Goal: Communication & Community: Share content

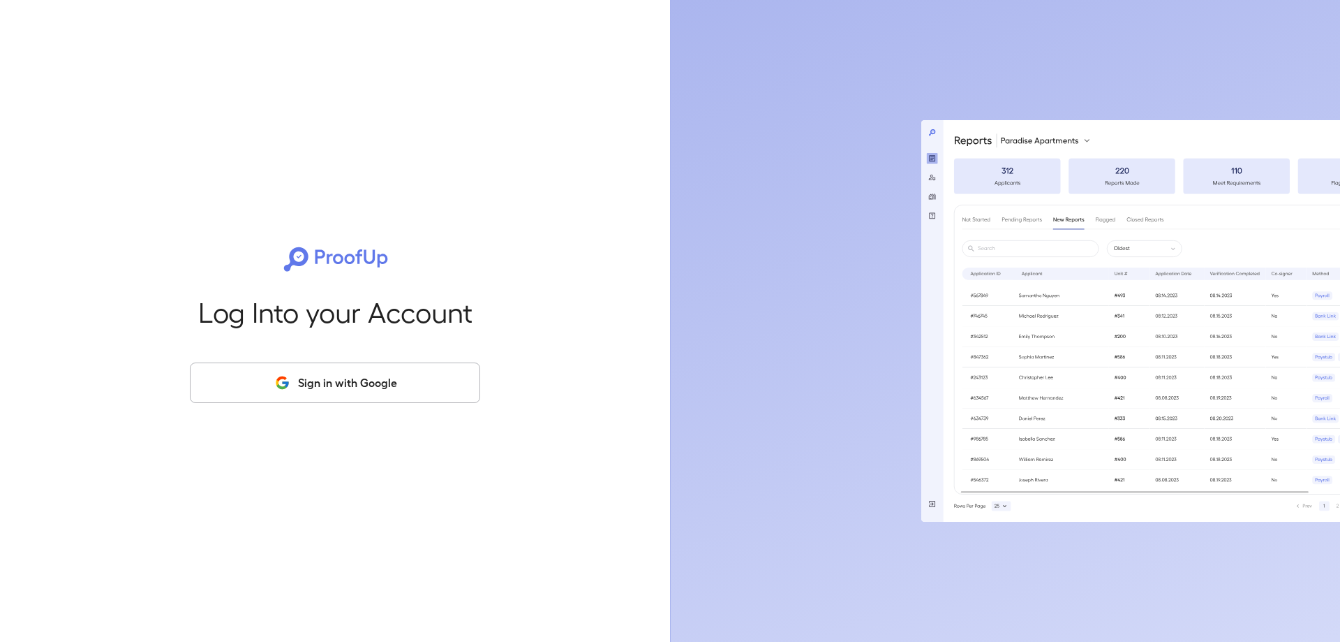
click at [398, 392] on button "Sign in with Google" at bounding box center [335, 382] width 290 height 40
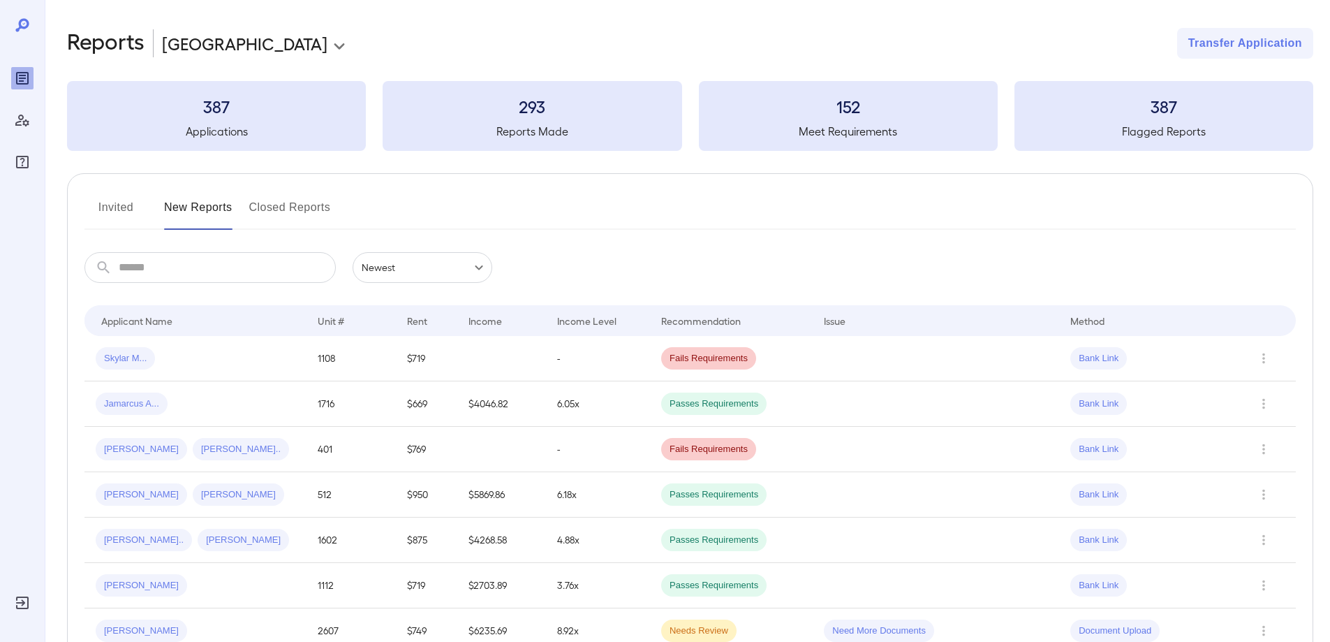
click at [108, 213] on button "Invited" at bounding box center [115, 213] width 63 height 34
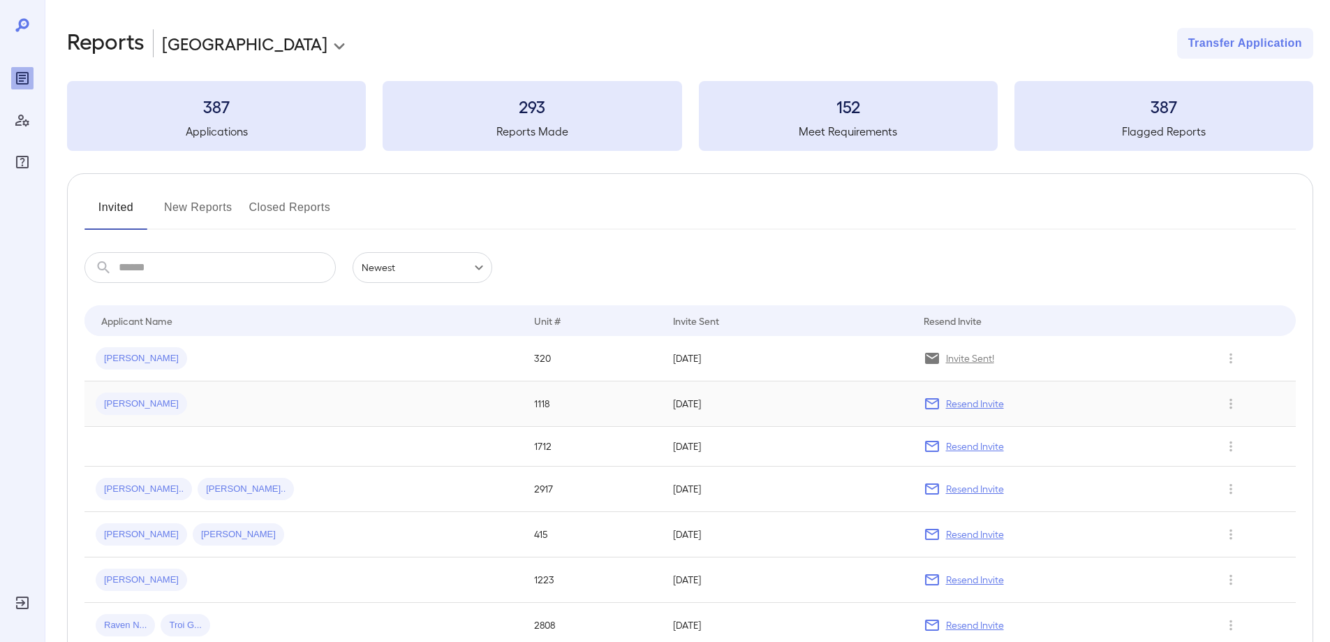
click at [141, 402] on span "Marcelo R..." at bounding box center [141, 403] width 91 height 13
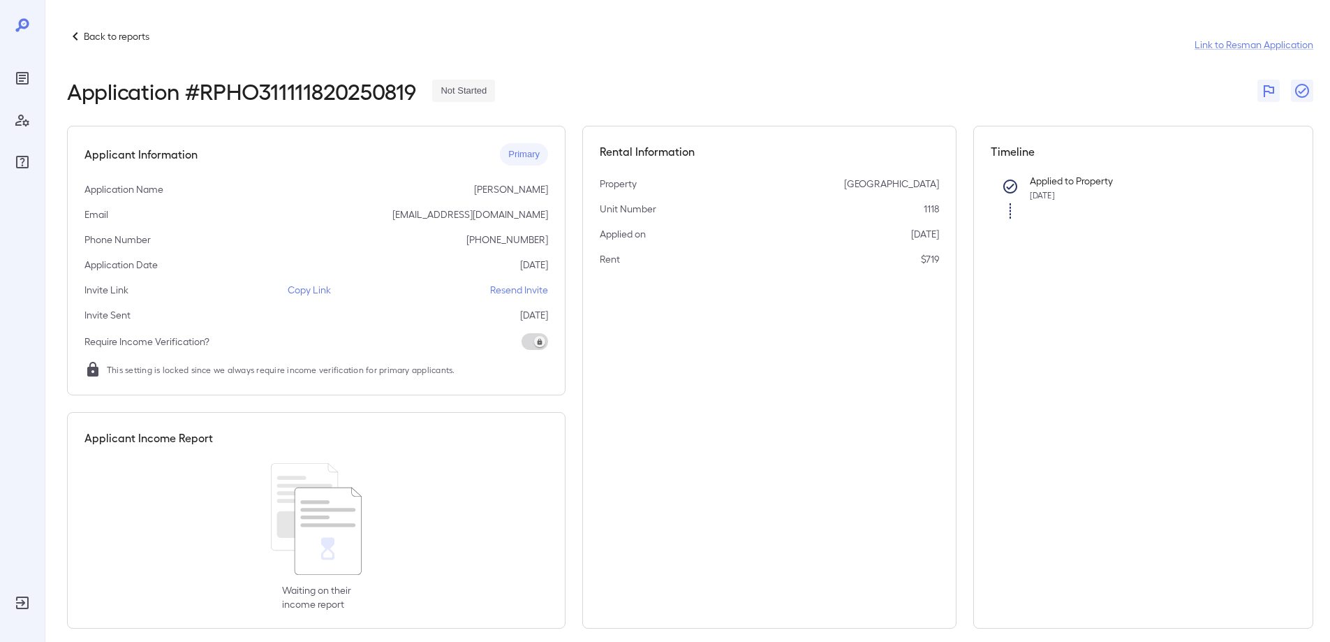
click at [313, 293] on p "Copy Link" at bounding box center [309, 290] width 43 height 14
